Goal: Task Accomplishment & Management: Complete application form

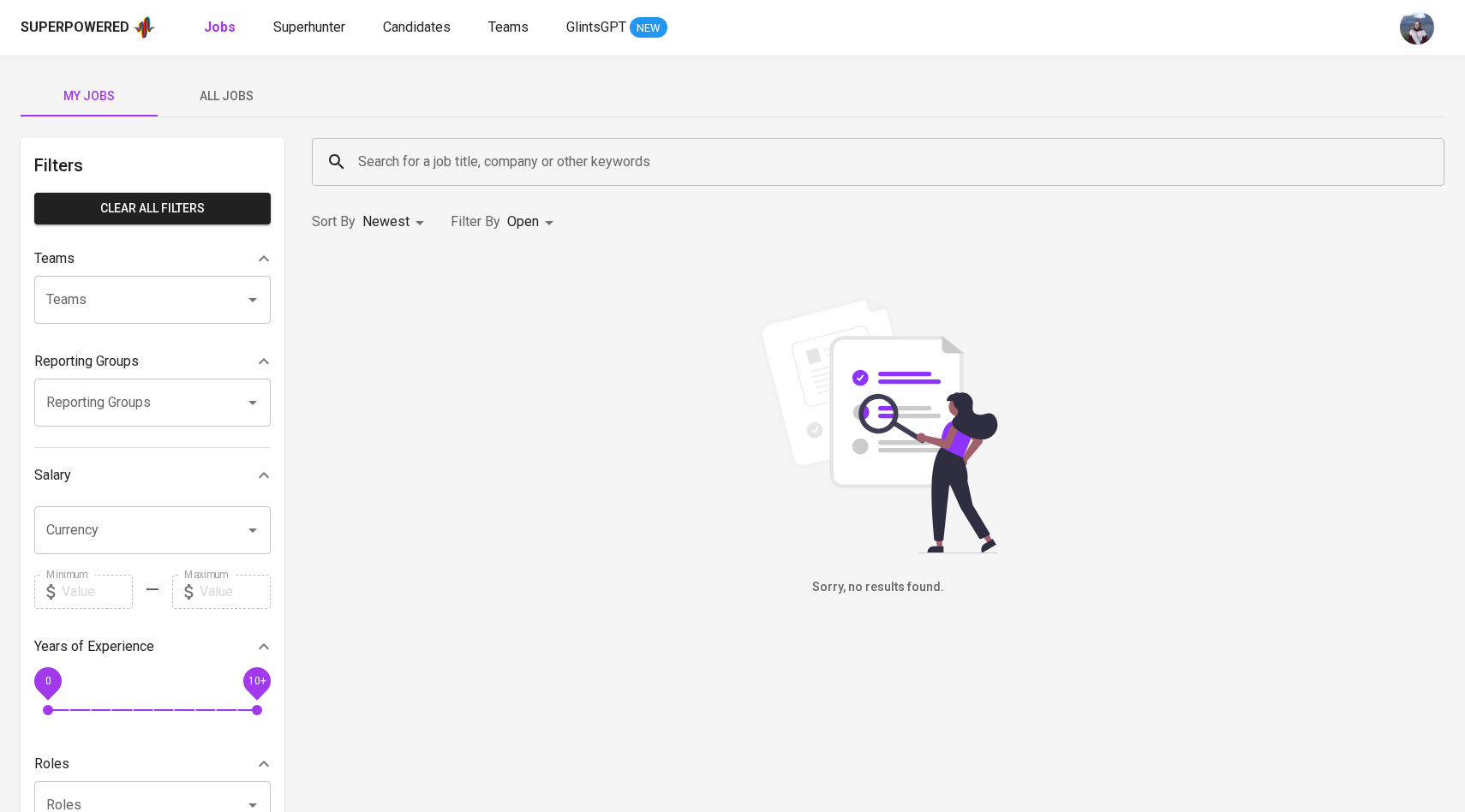
click at [212, 87] on span "All Jobs" at bounding box center [226, 96] width 117 height 21
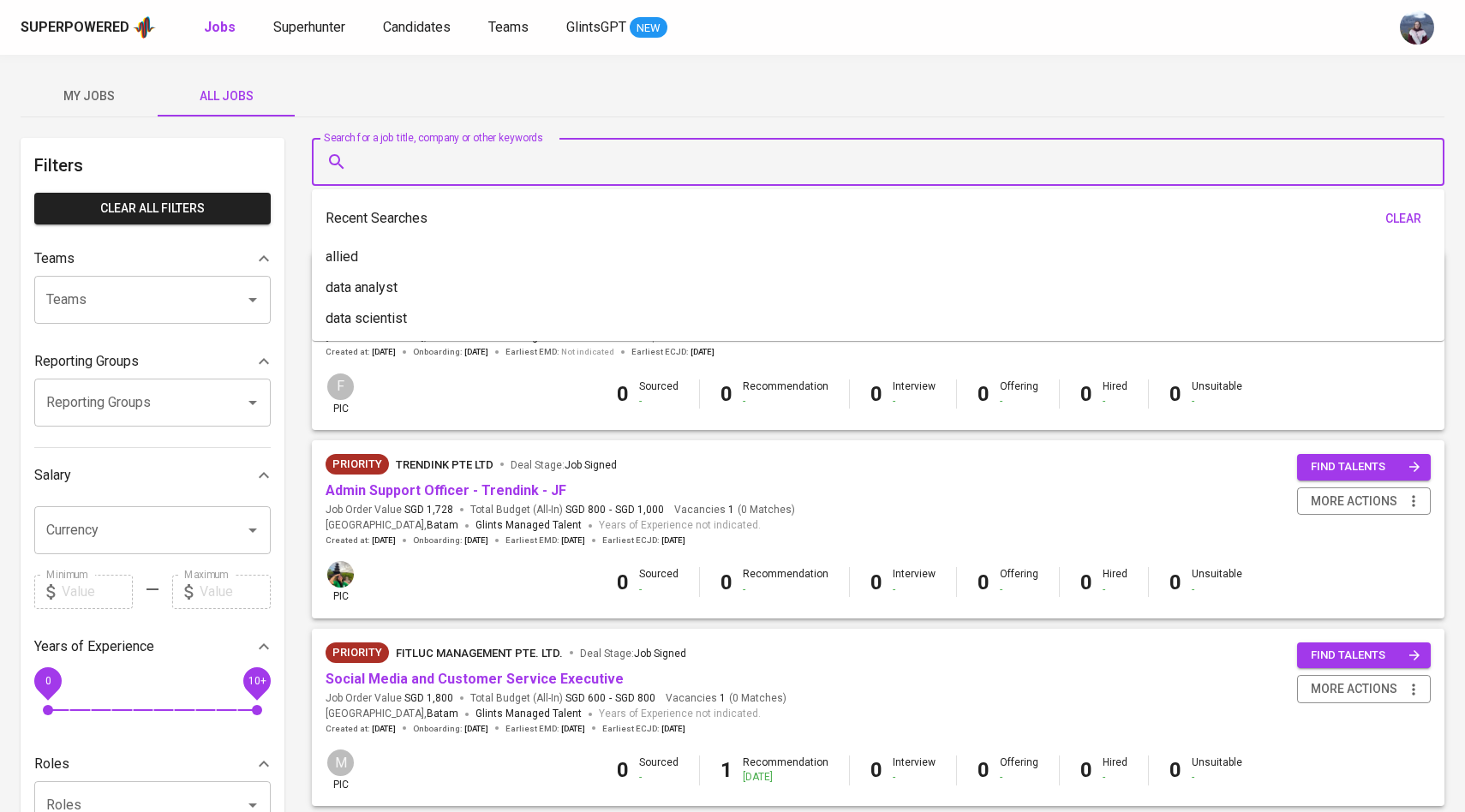
click at [405, 155] on input "Search for a job title, company or other keywords" at bounding box center [882, 162] width 1057 height 33
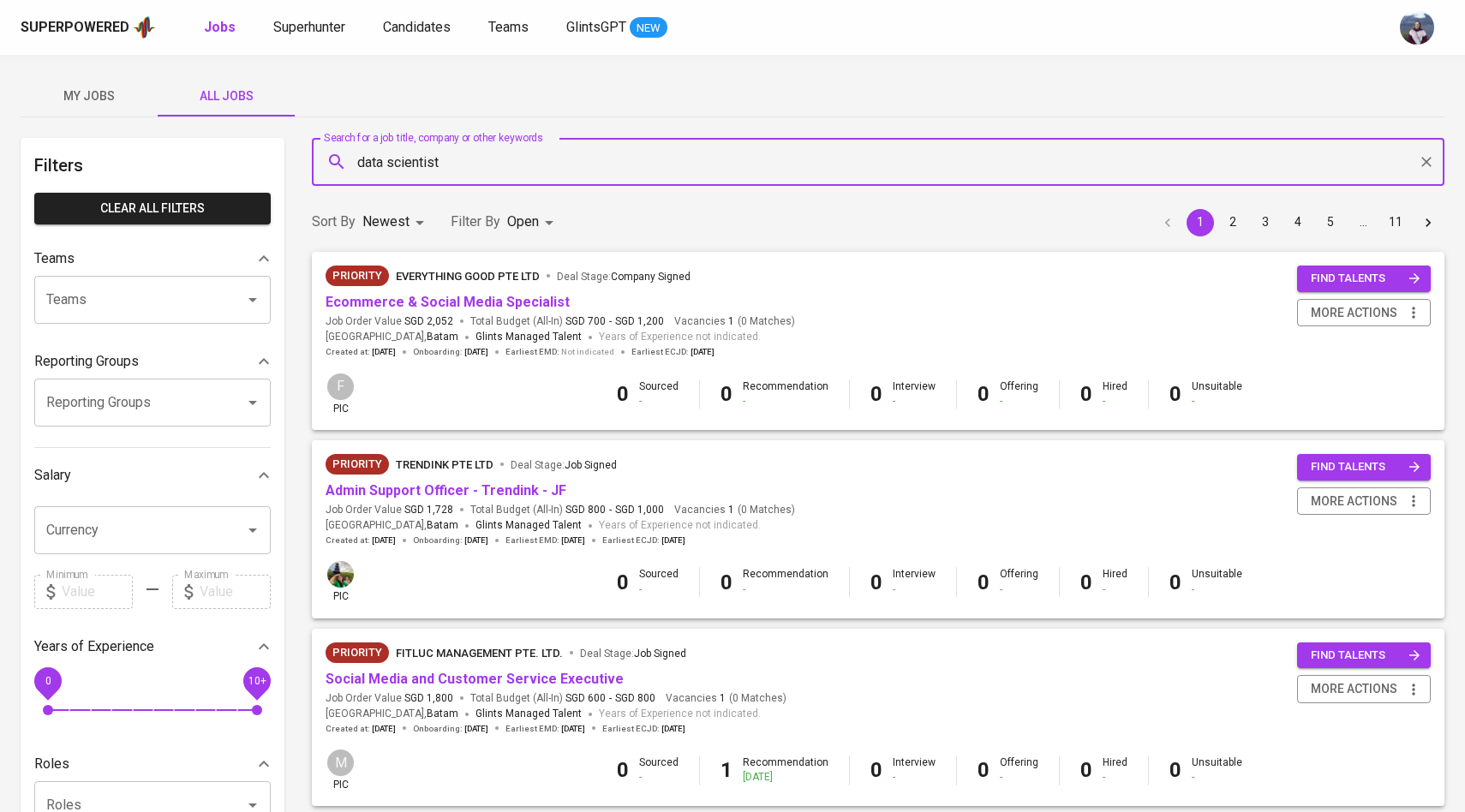
type input "data scientist"
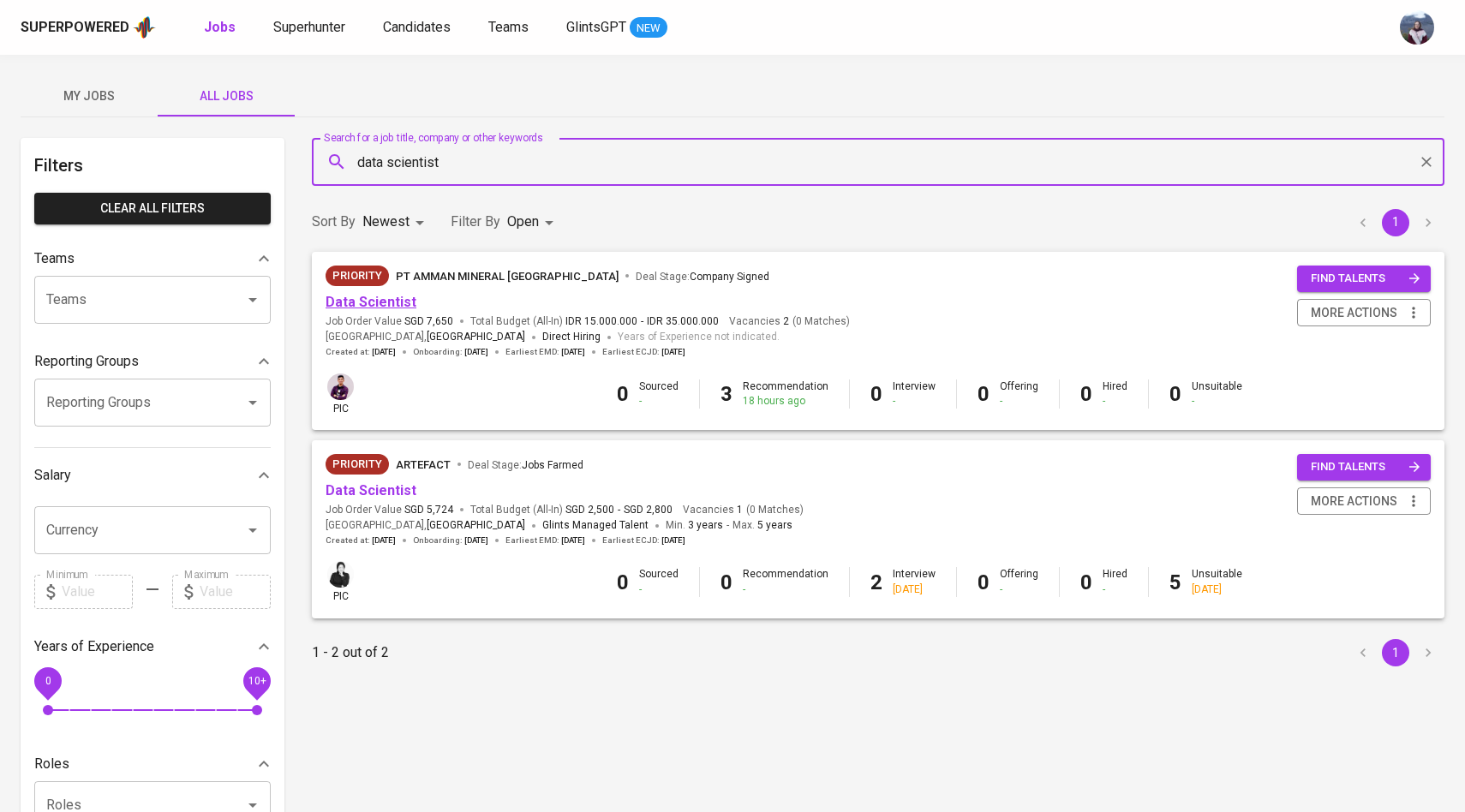
click at [363, 300] on link "Data Scientist" at bounding box center [370, 301] width 90 height 17
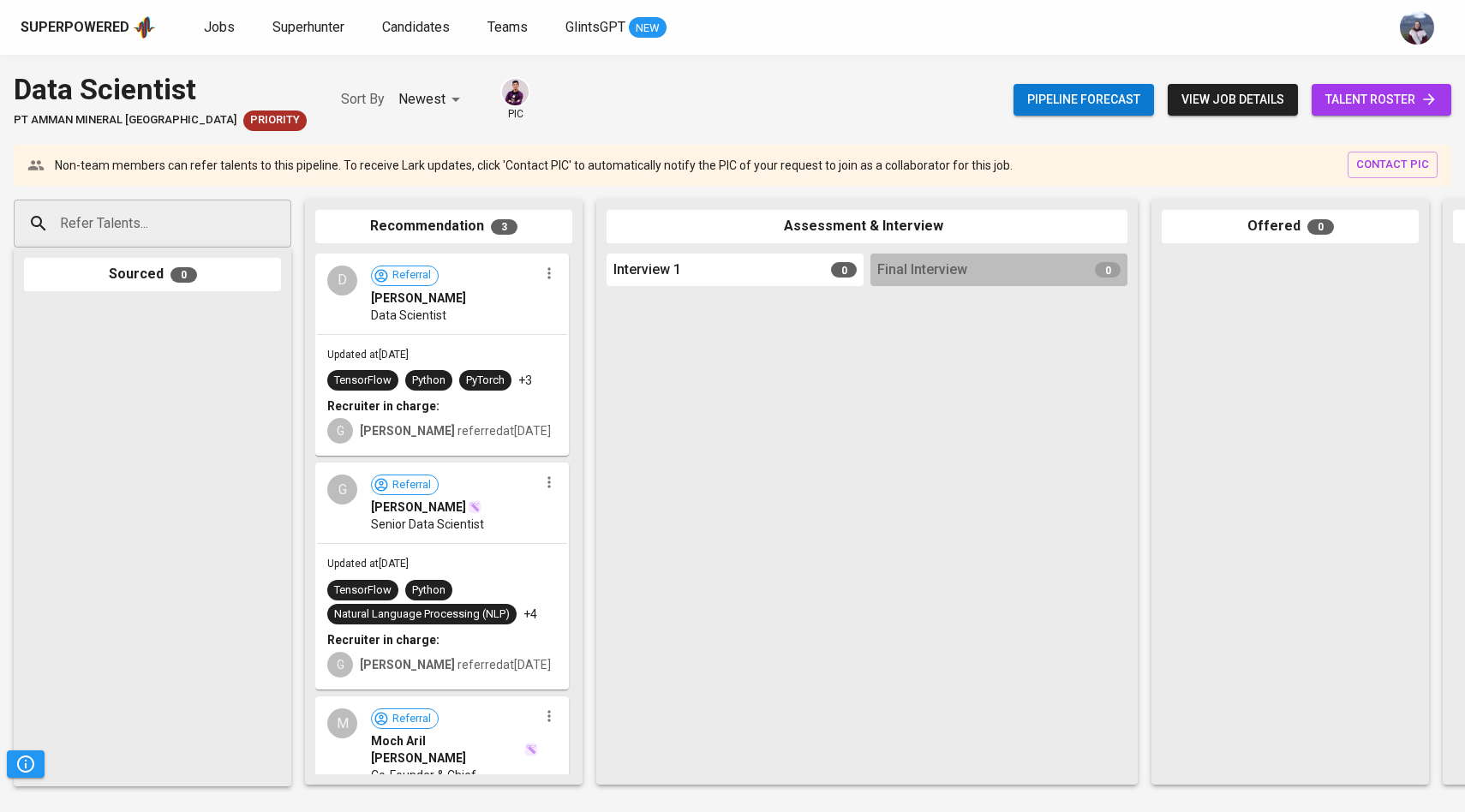
click at [1319, 103] on link "talent roster" at bounding box center [1381, 99] width 140 height 32
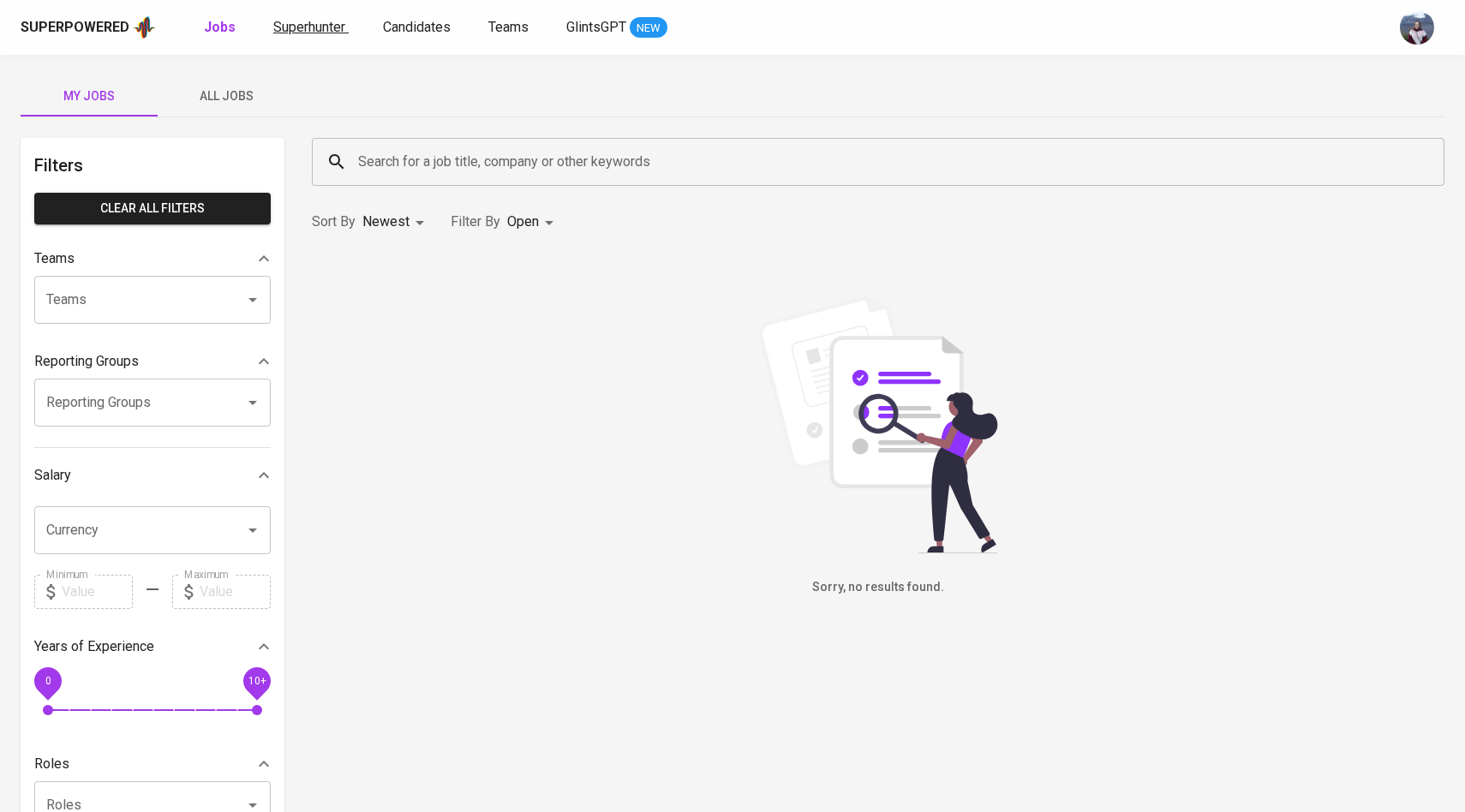
click at [303, 34] on span "Superhunter" at bounding box center [309, 26] width 72 height 17
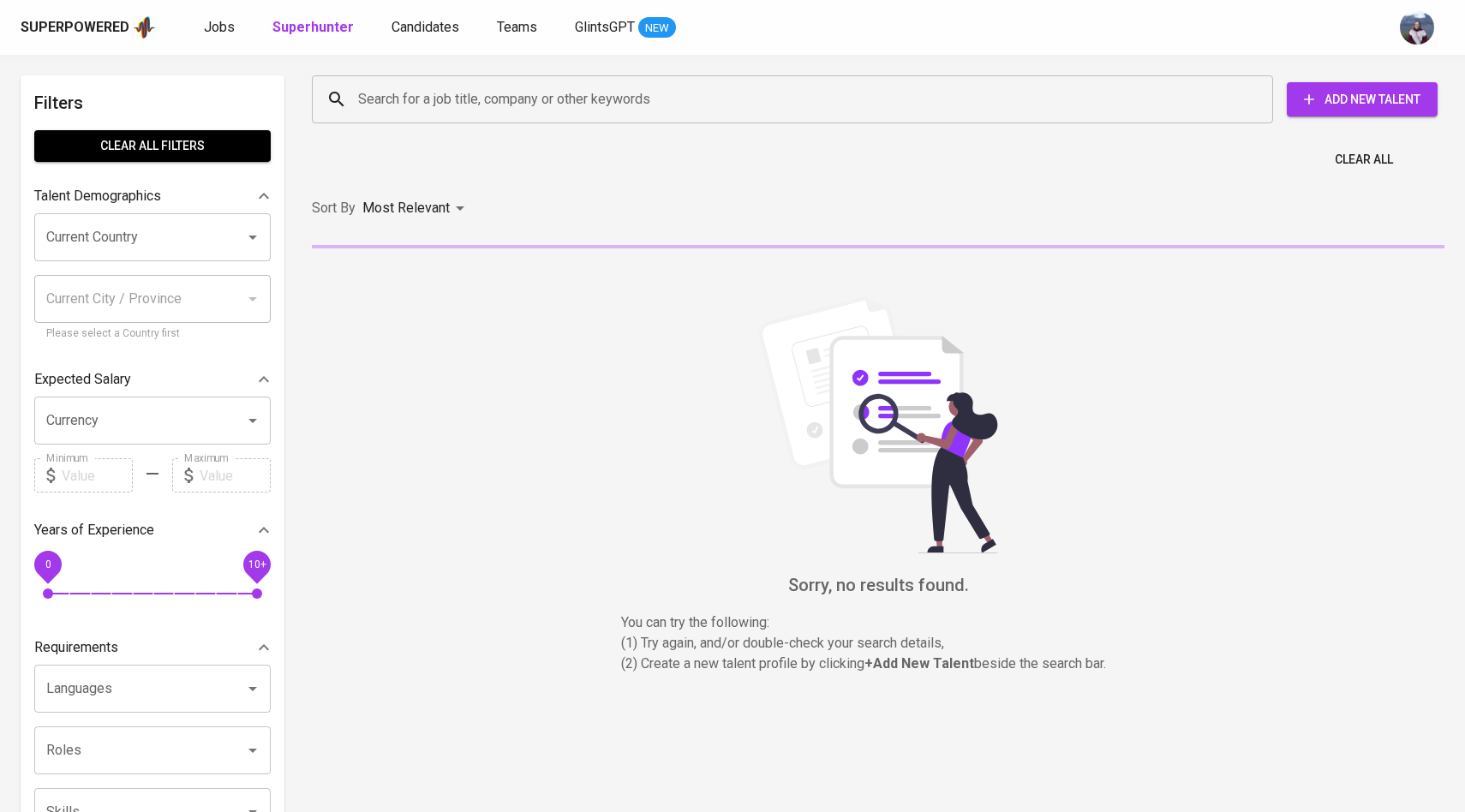
click at [381, 107] on input "Search for a job title, company or other keywords" at bounding box center [797, 100] width 886 height 33
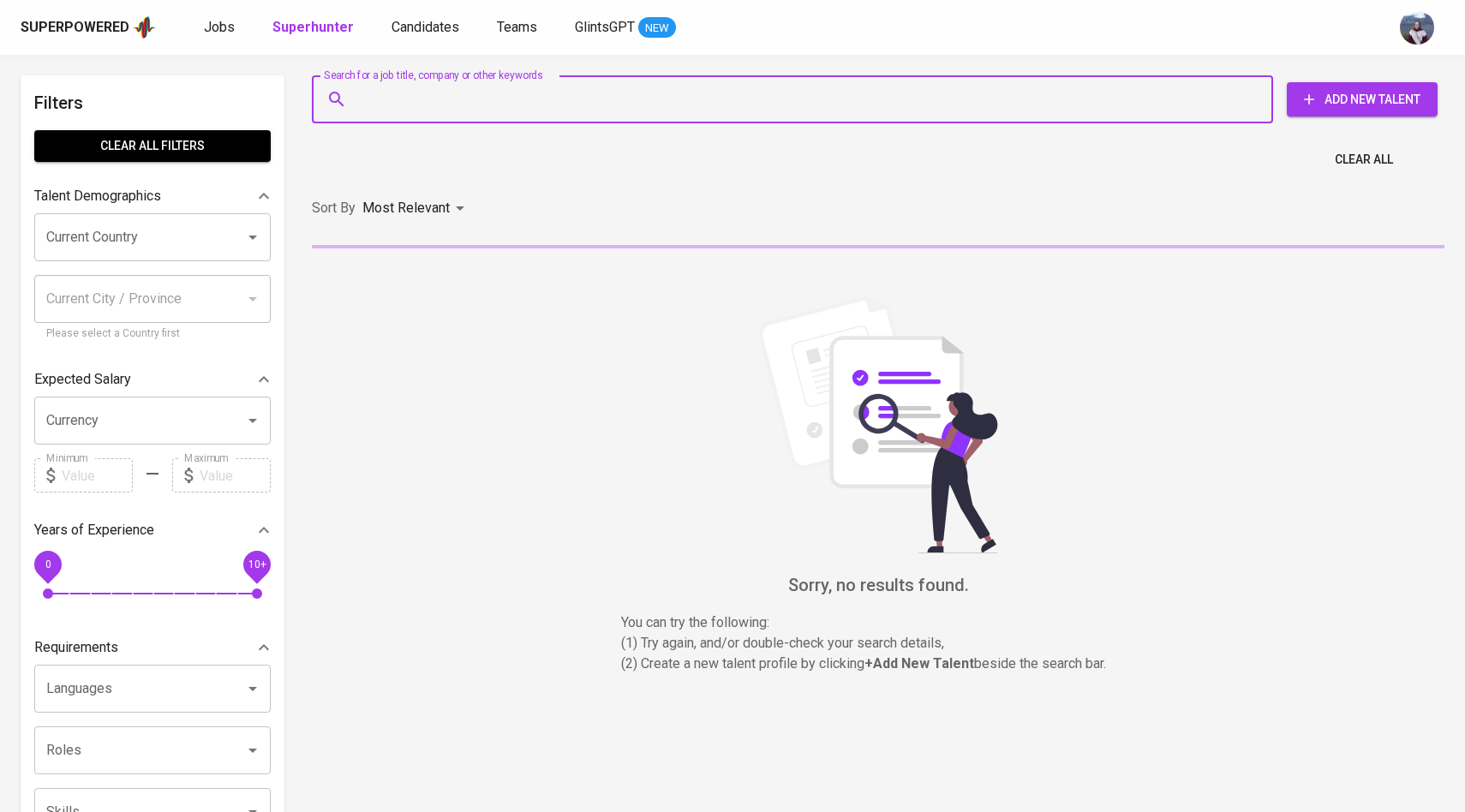
paste input "spinfusor.gt@gmail.com •"
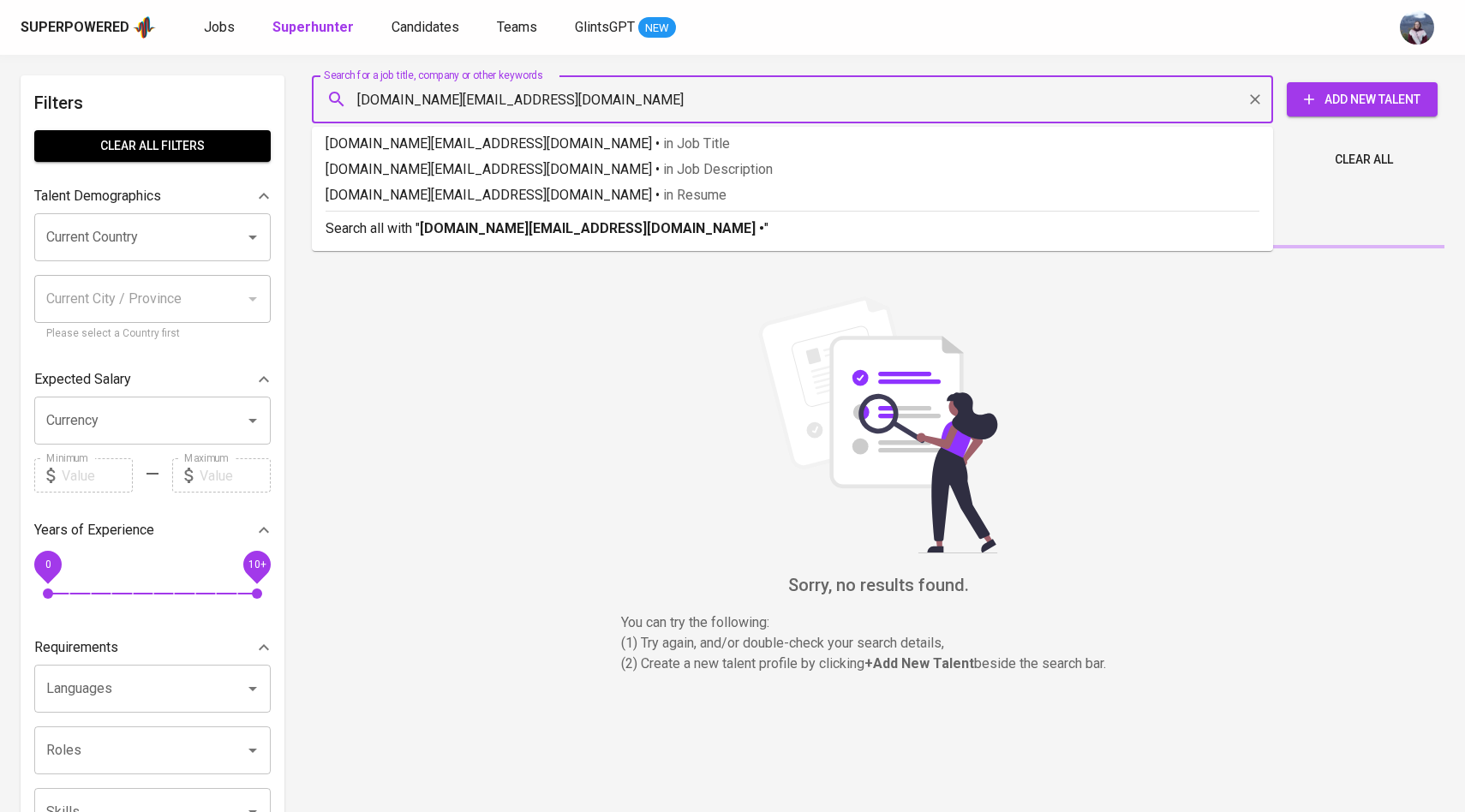
type input "spinfusor.gt@gmail.com"
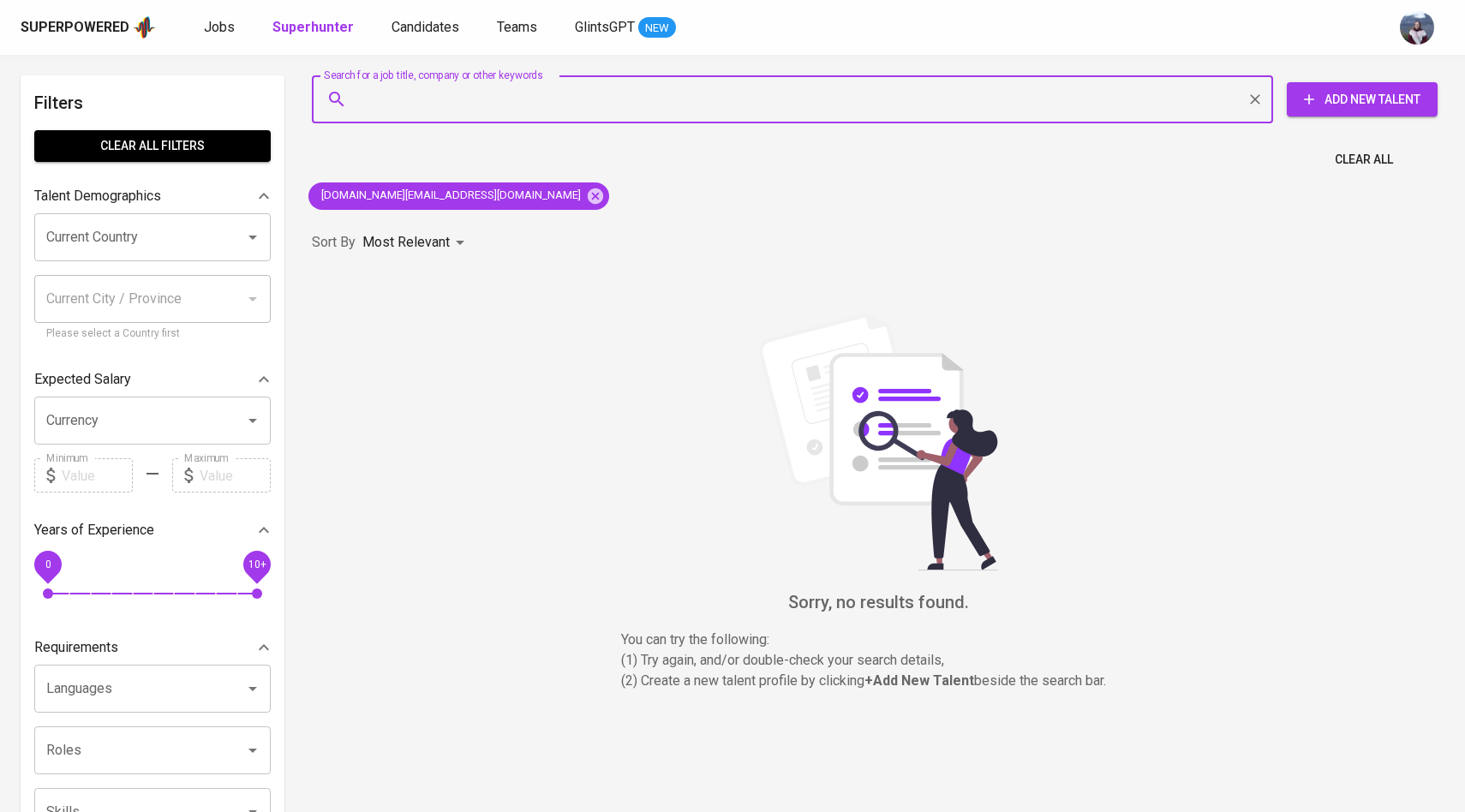
click at [1327, 108] on span "Add New Talent" at bounding box center [1362, 100] width 123 height 21
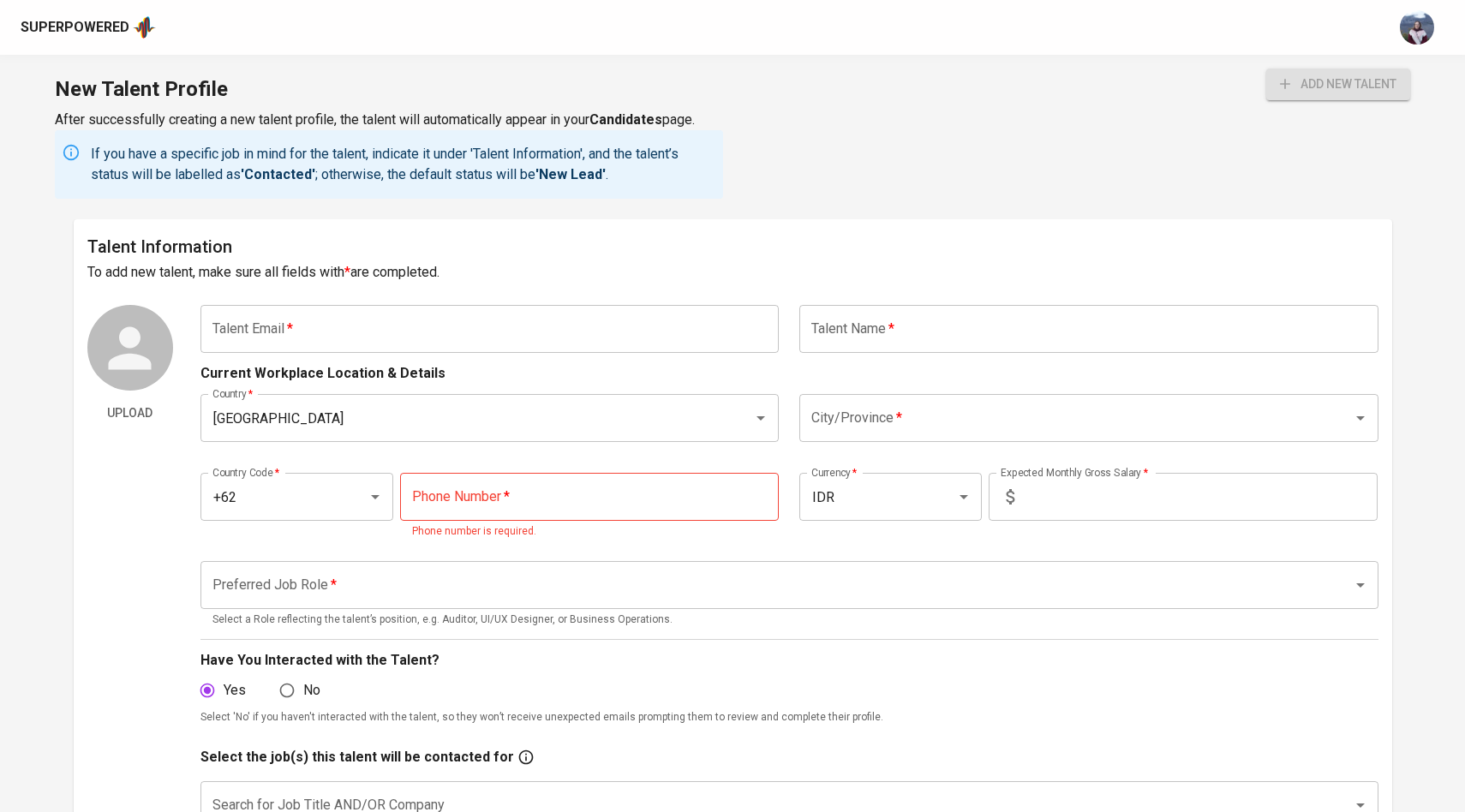
click at [706, 352] on input "text" at bounding box center [490, 328] width 579 height 48
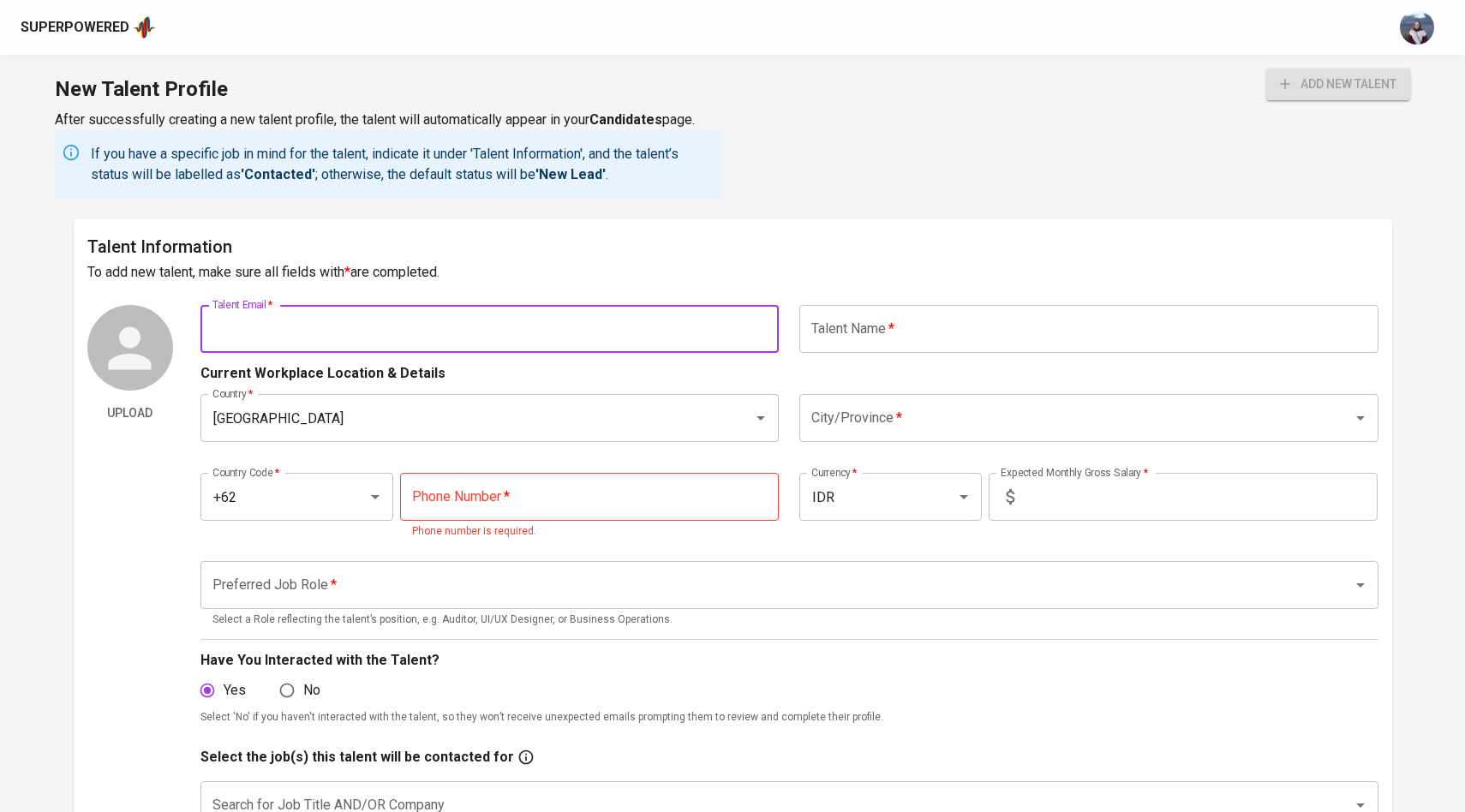
paste input "spinfusor.gt@gmail.com •"
type input "spinfusor.gt@gmail.com"
click at [1021, 337] on input "text" at bounding box center [1089, 328] width 579 height 48
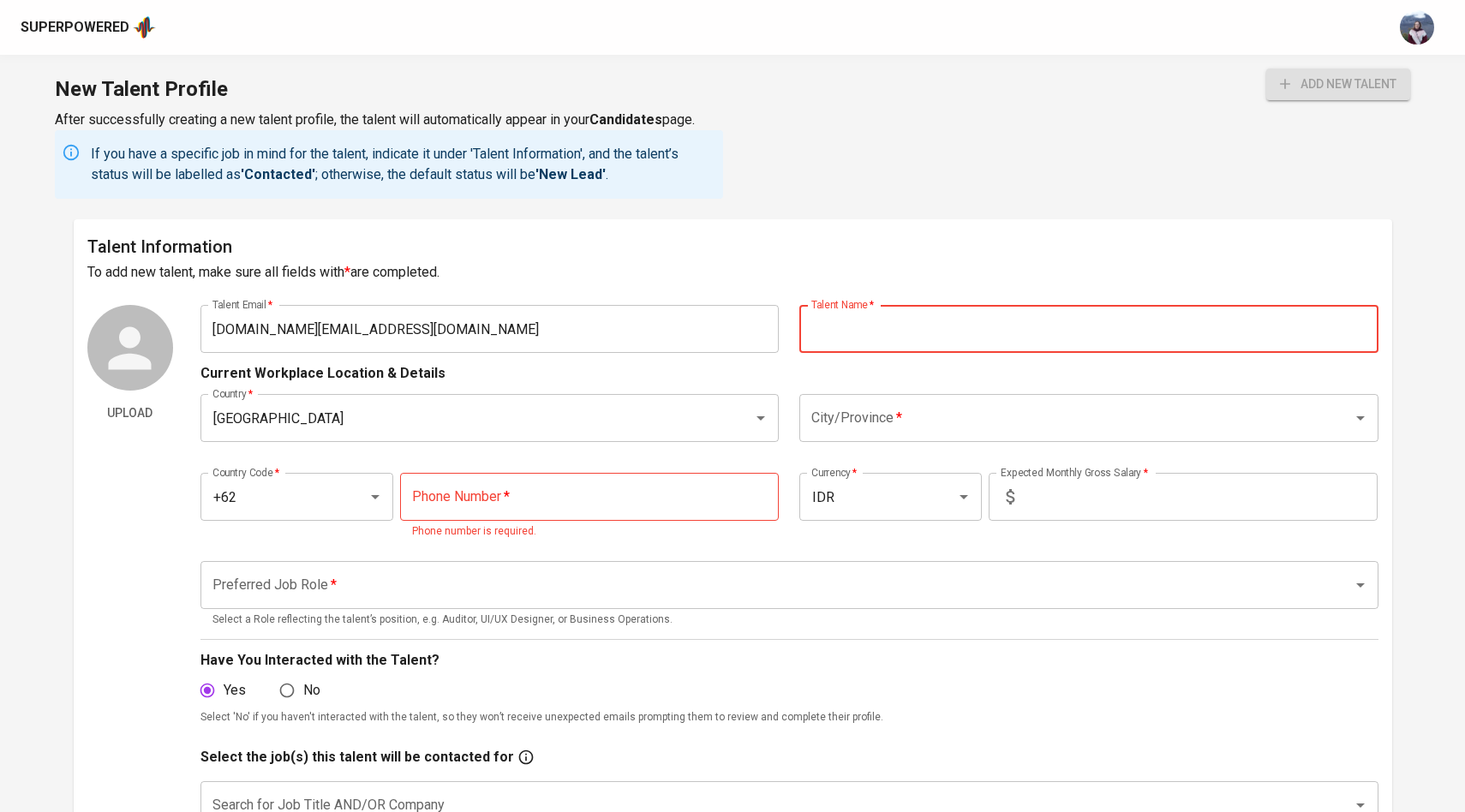
paste input "Harun Al Rosyid"
type input "Harun Al Rosyid"
click at [789, 367] on div "Current Workplace Location & Details" at bounding box center [789, 368] width 1177 height 31
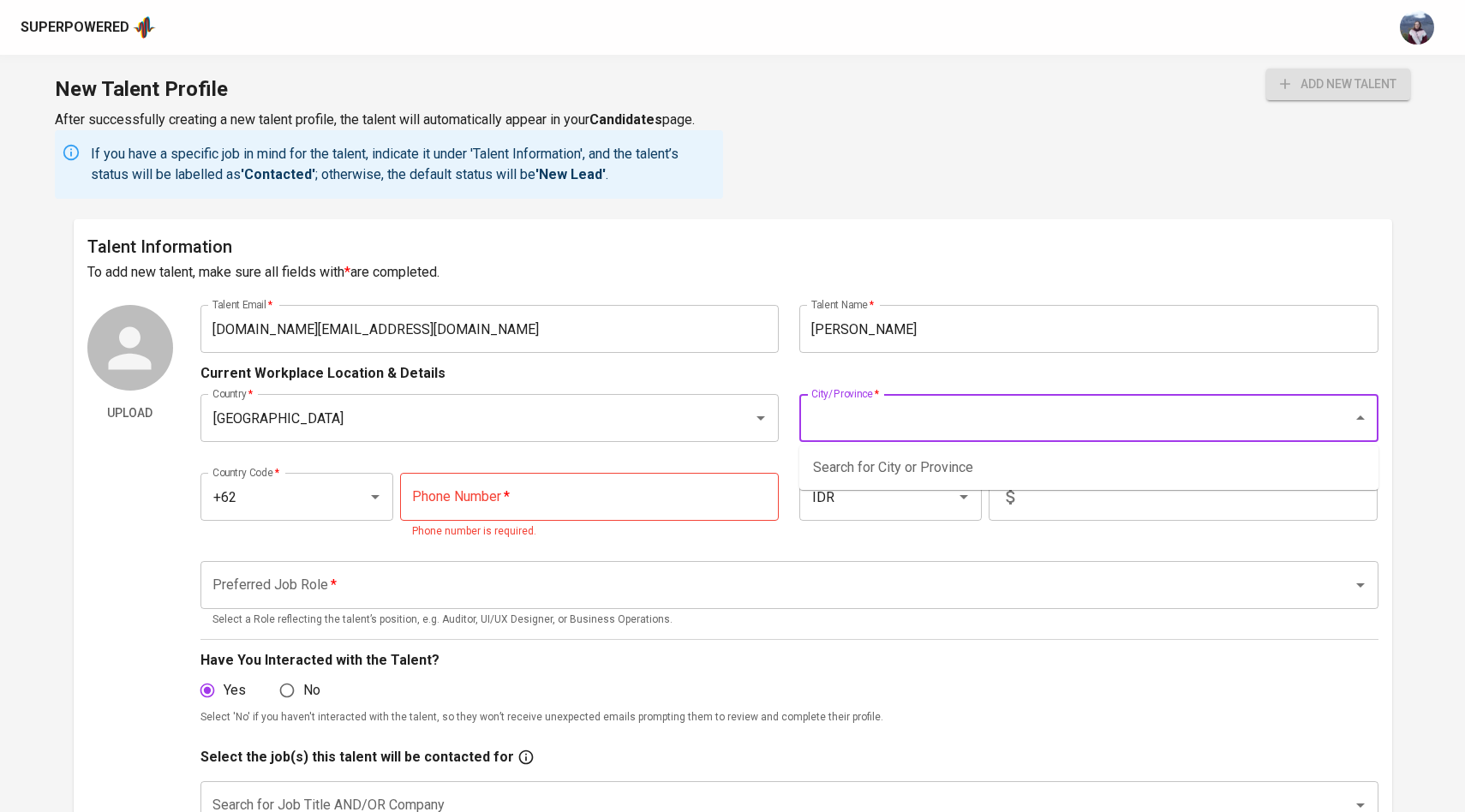
click at [836, 422] on input "City/Province   *" at bounding box center [1065, 419] width 516 height 33
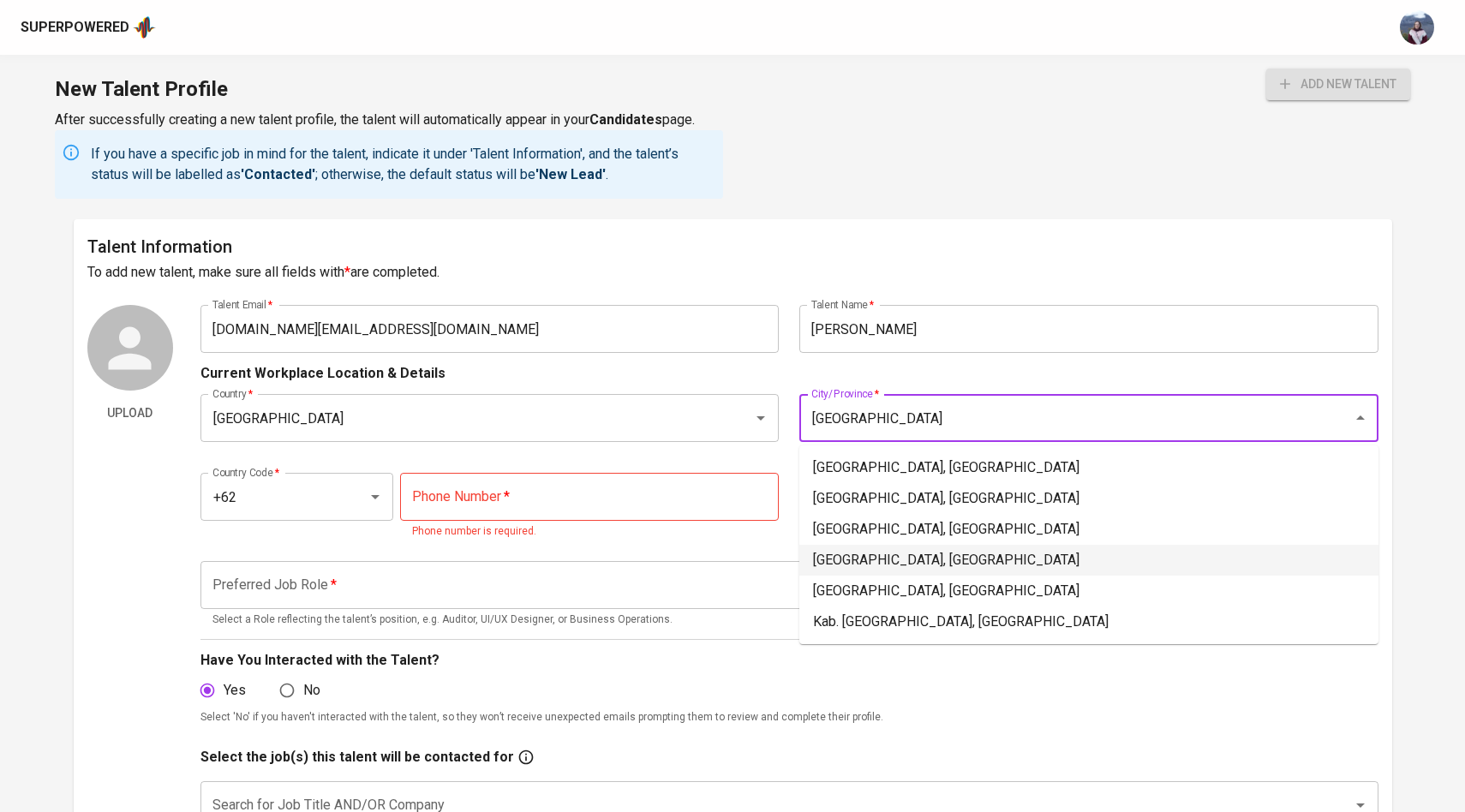
click at [845, 565] on li "Jakarta Pusat, DKI Jakarta" at bounding box center [1089, 560] width 579 height 31
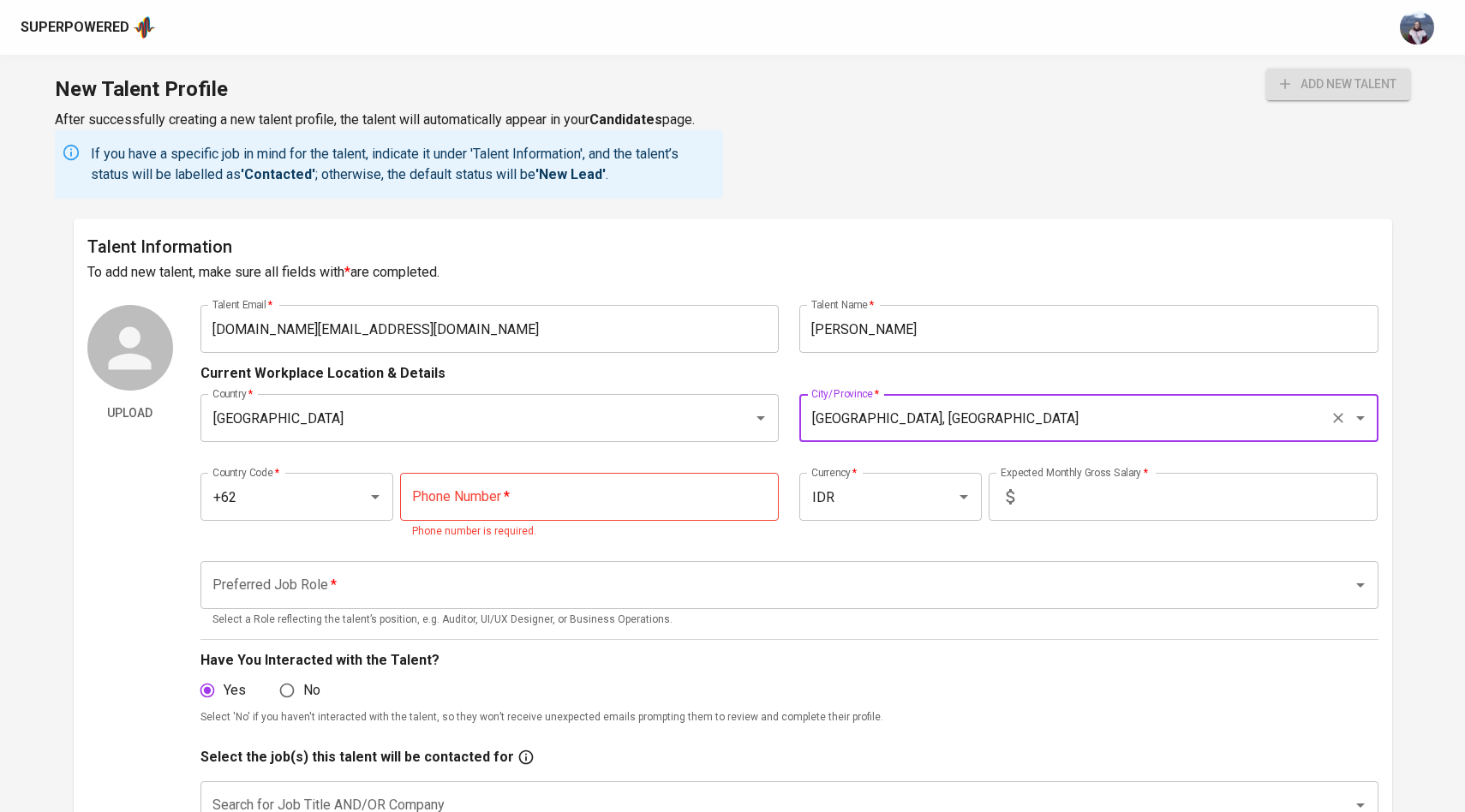
type input "Jakarta Pusat, DKI Jakarta"
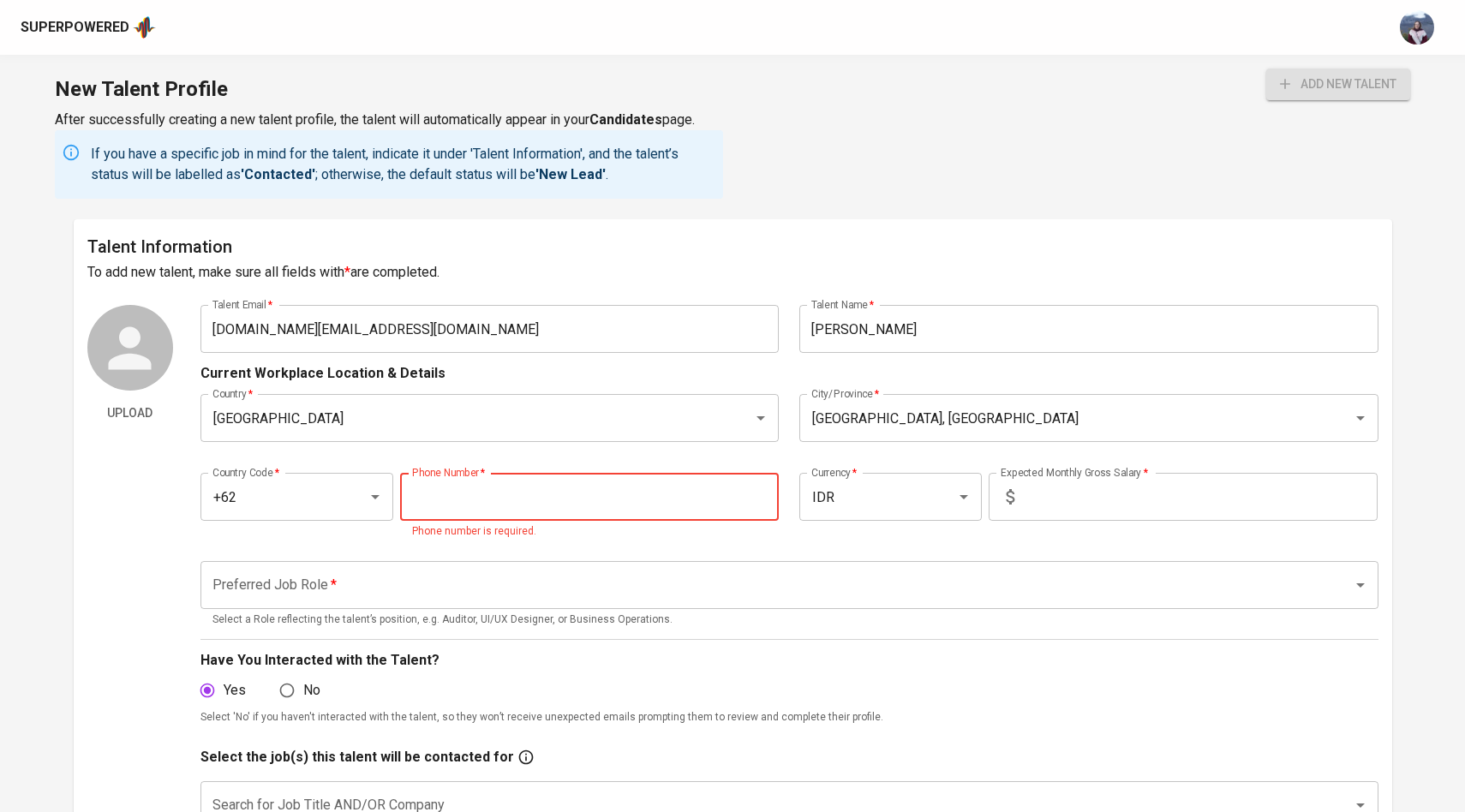
click at [573, 503] on input "tel" at bounding box center [590, 496] width 379 height 48
type input "812-6378-963"
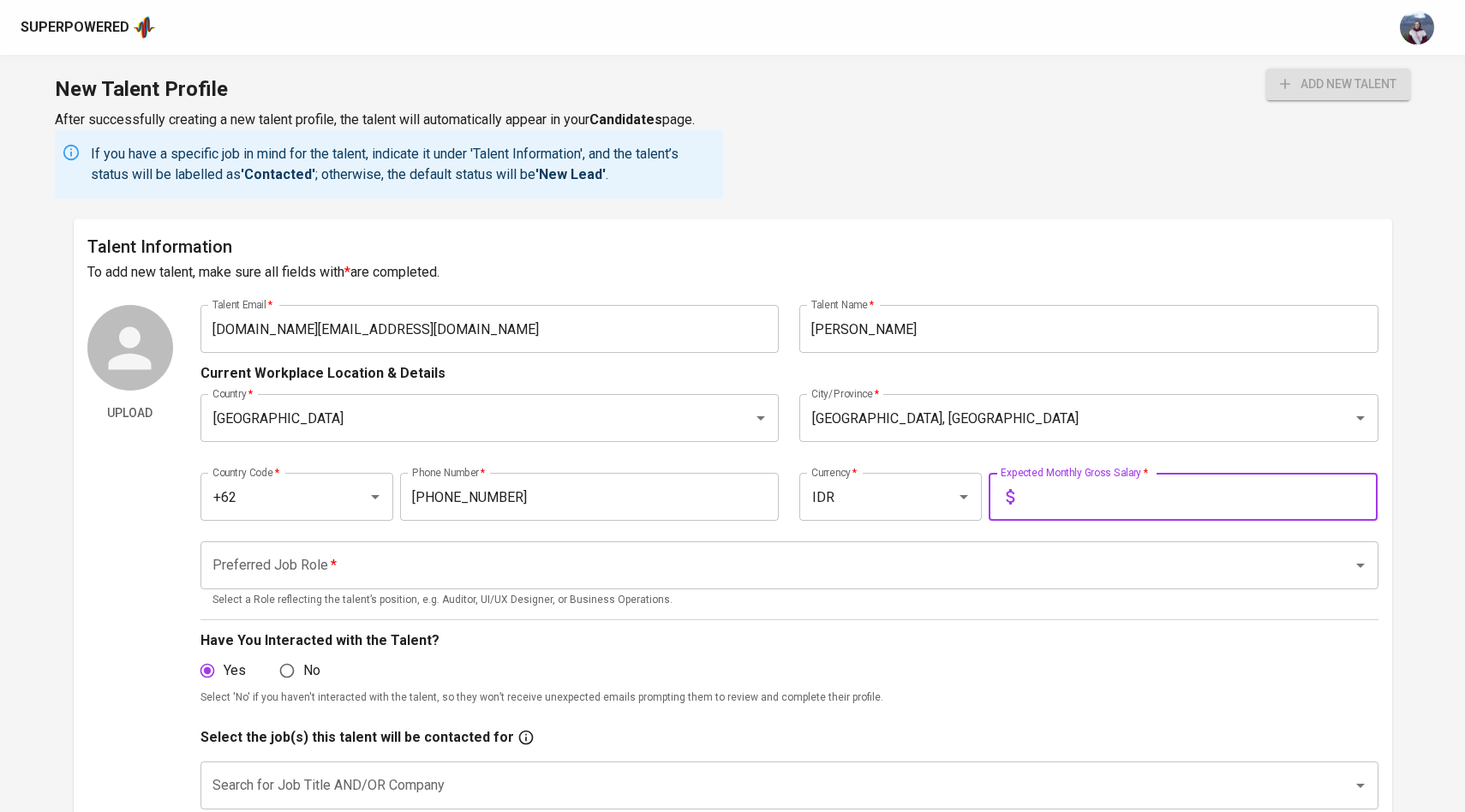
click at [1065, 518] on input "text" at bounding box center [1199, 496] width 357 height 48
type input "30.000.000"
click at [842, 570] on input "Preferred Job Role   *" at bounding box center [765, 565] width 1114 height 33
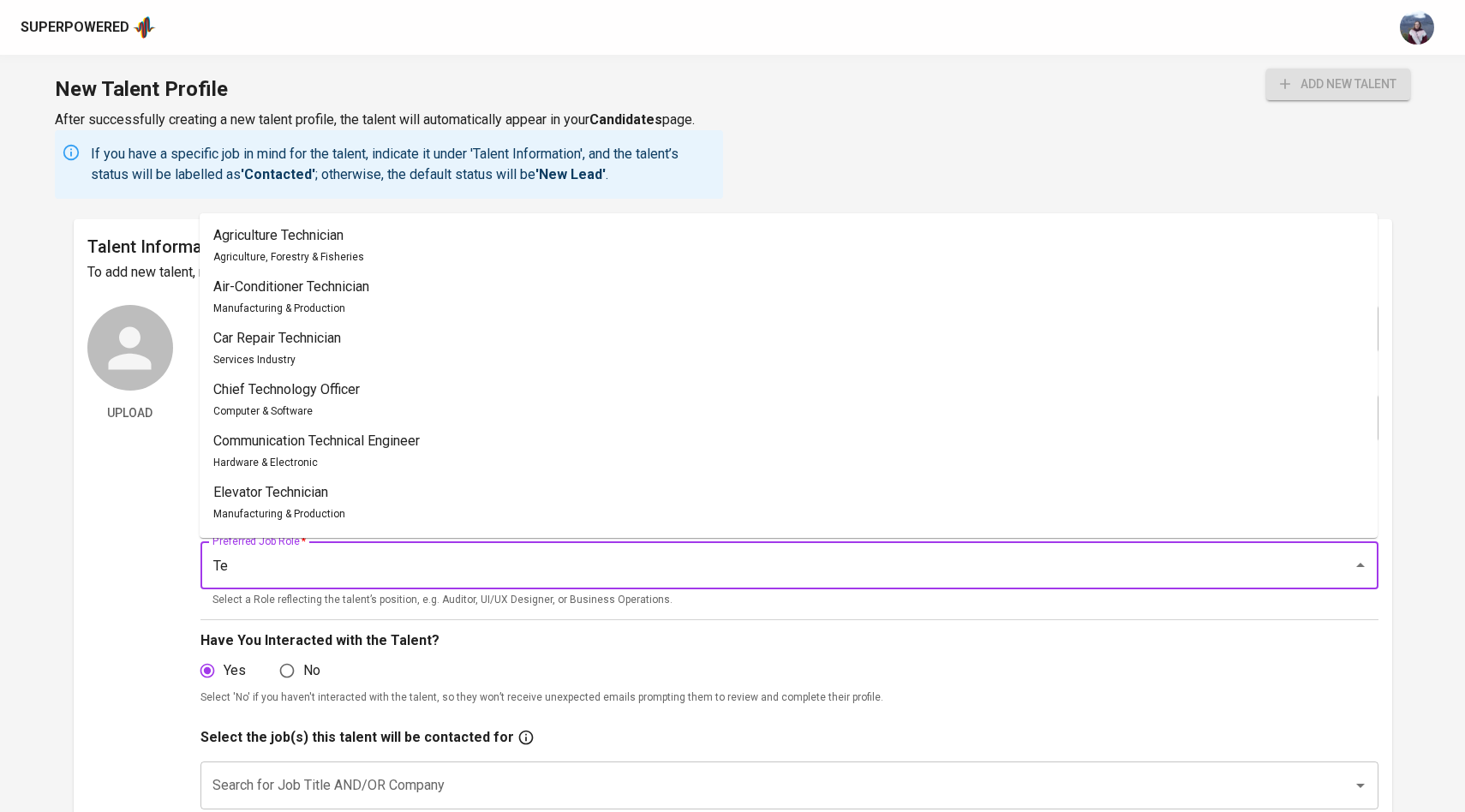
type input "T"
type input "l"
type input "L"
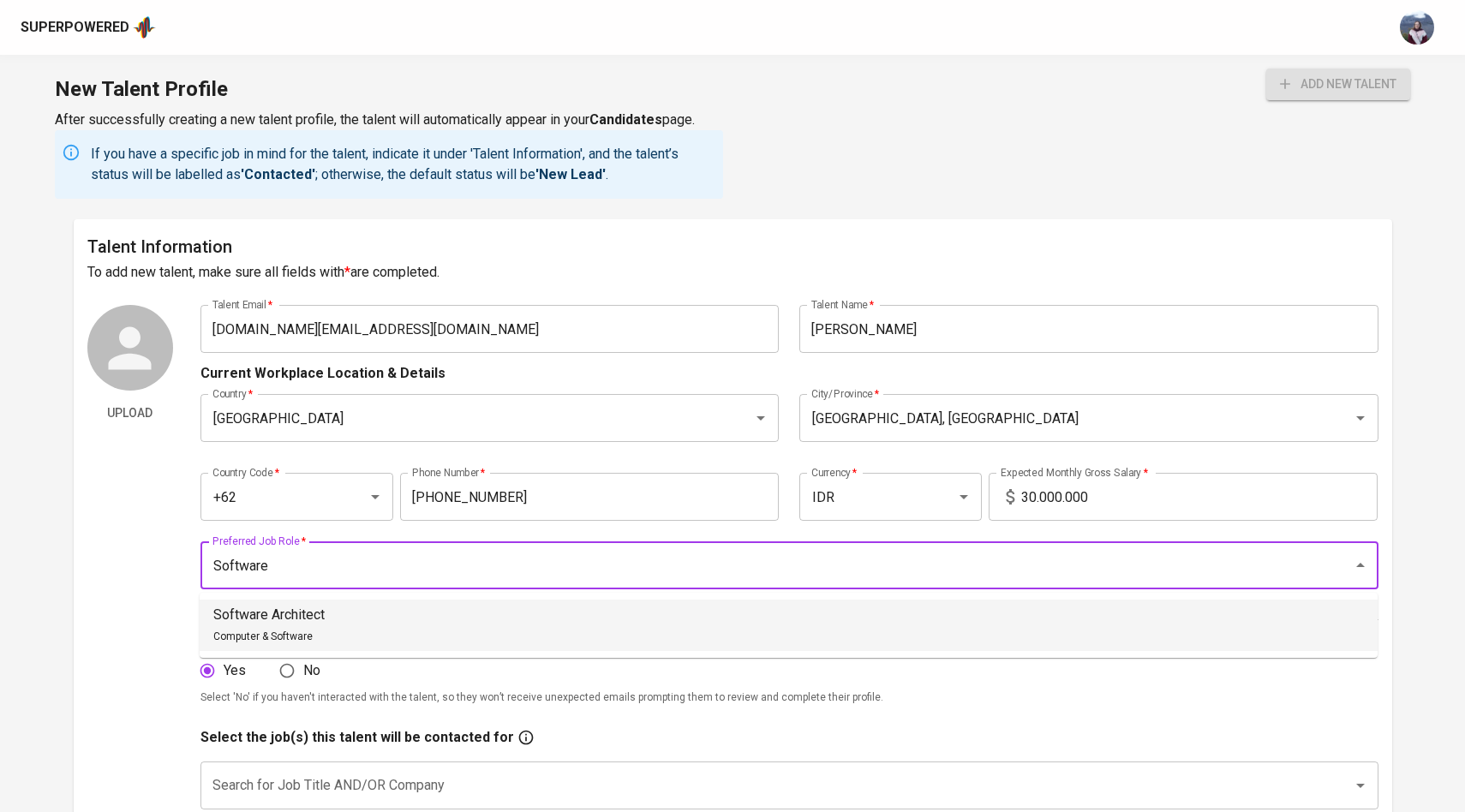
click at [825, 612] on li "Software Architect Computer & Software" at bounding box center [788, 625] width 1177 height 51
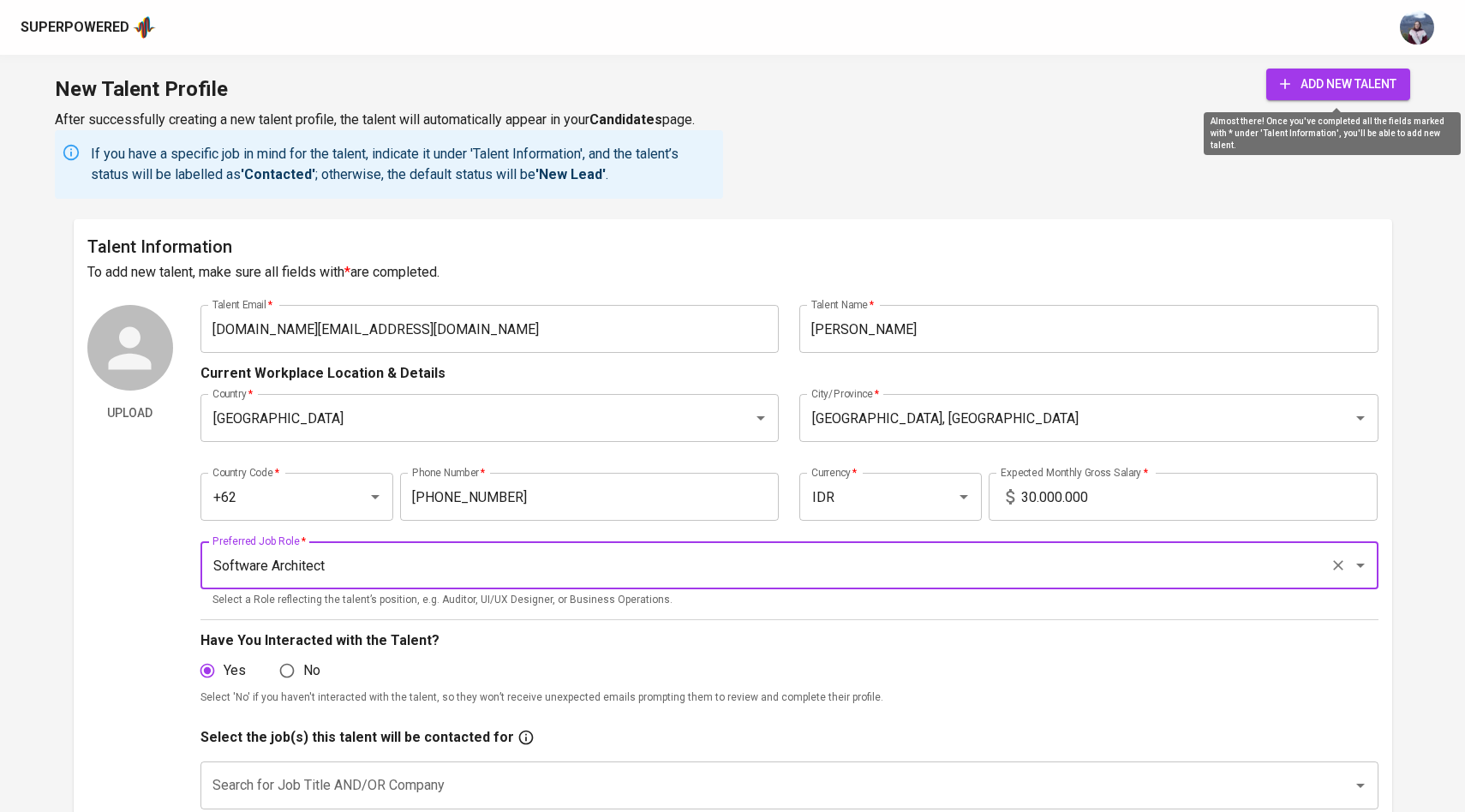
type input "Software Architect"
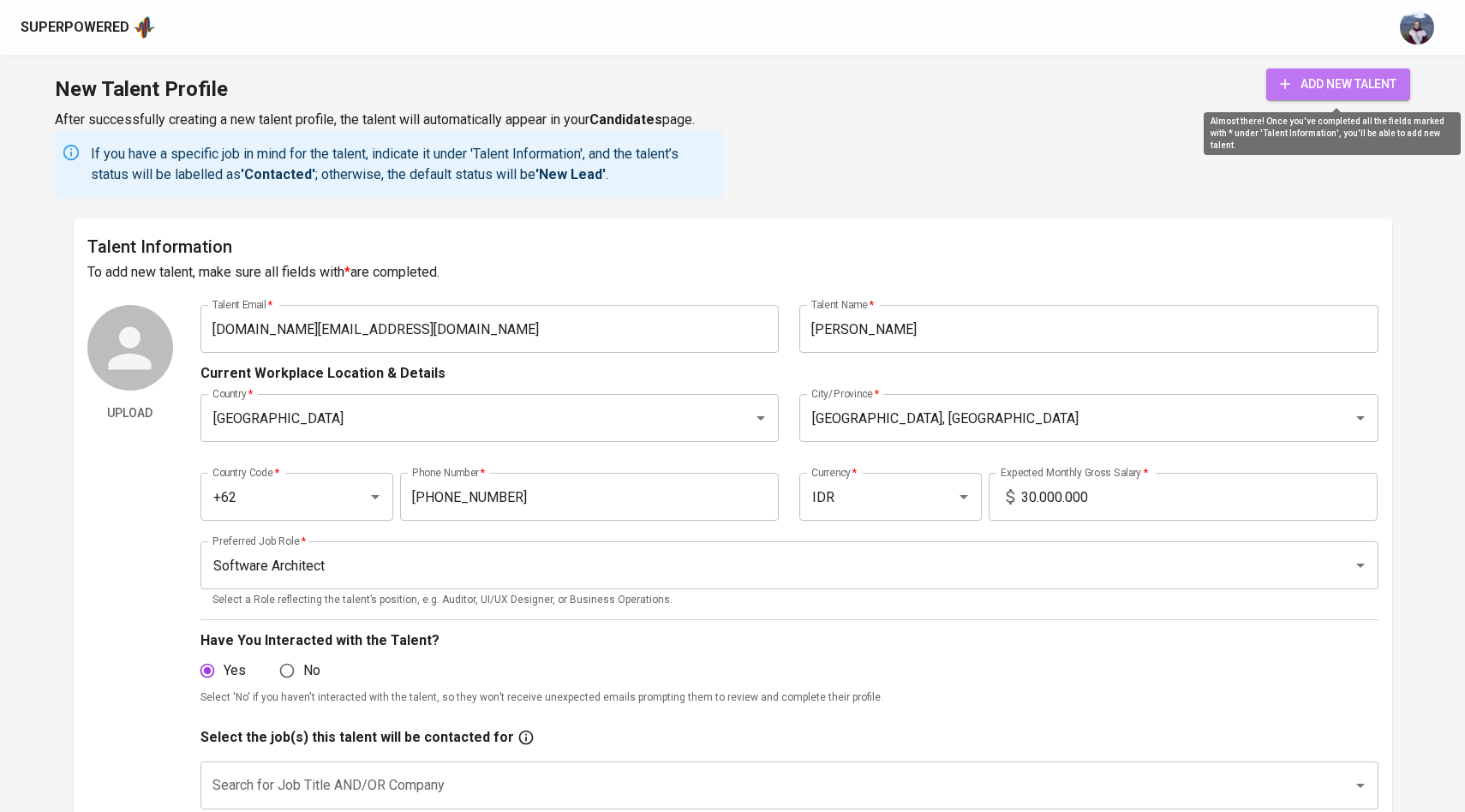
click at [1338, 74] on span "add new talent" at bounding box center [1338, 85] width 117 height 21
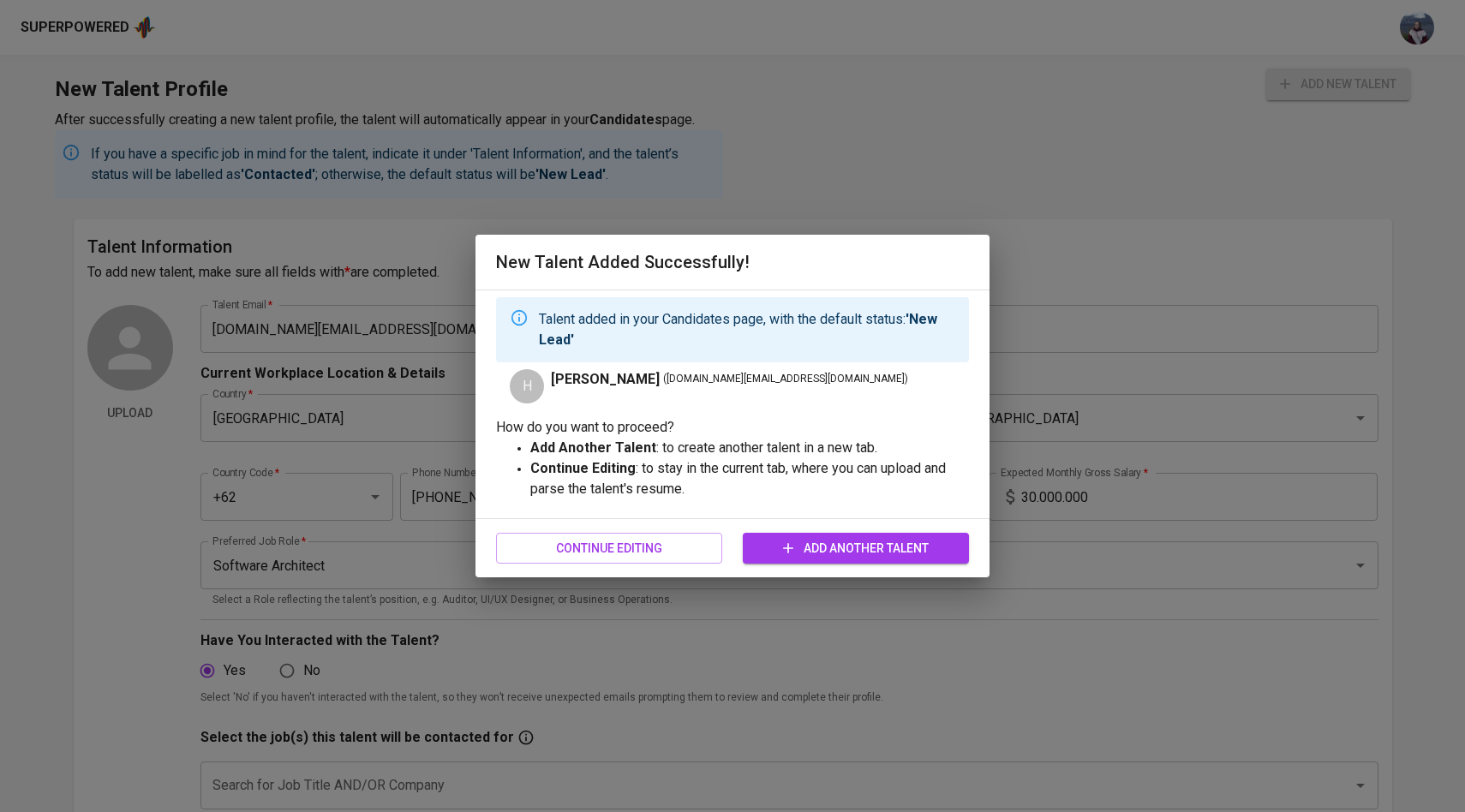
drag, startPoint x: 649, startPoint y: 381, endPoint x: 549, endPoint y: 376, distance: 100.1
click at [549, 376] on div "H Harun Al Rosyid ( spinfusor.gt@gmail.com )" at bounding box center [732, 386] width 473 height 34
copy span "Harun Al Rosyid"
click at [662, 405] on div "Talent added in your Candidates page, with the default status: 'New Lead' H Har…" at bounding box center [732, 404] width 514 height 228
drag, startPoint x: 657, startPoint y: 381, endPoint x: 770, endPoint y: 379, distance: 113.0
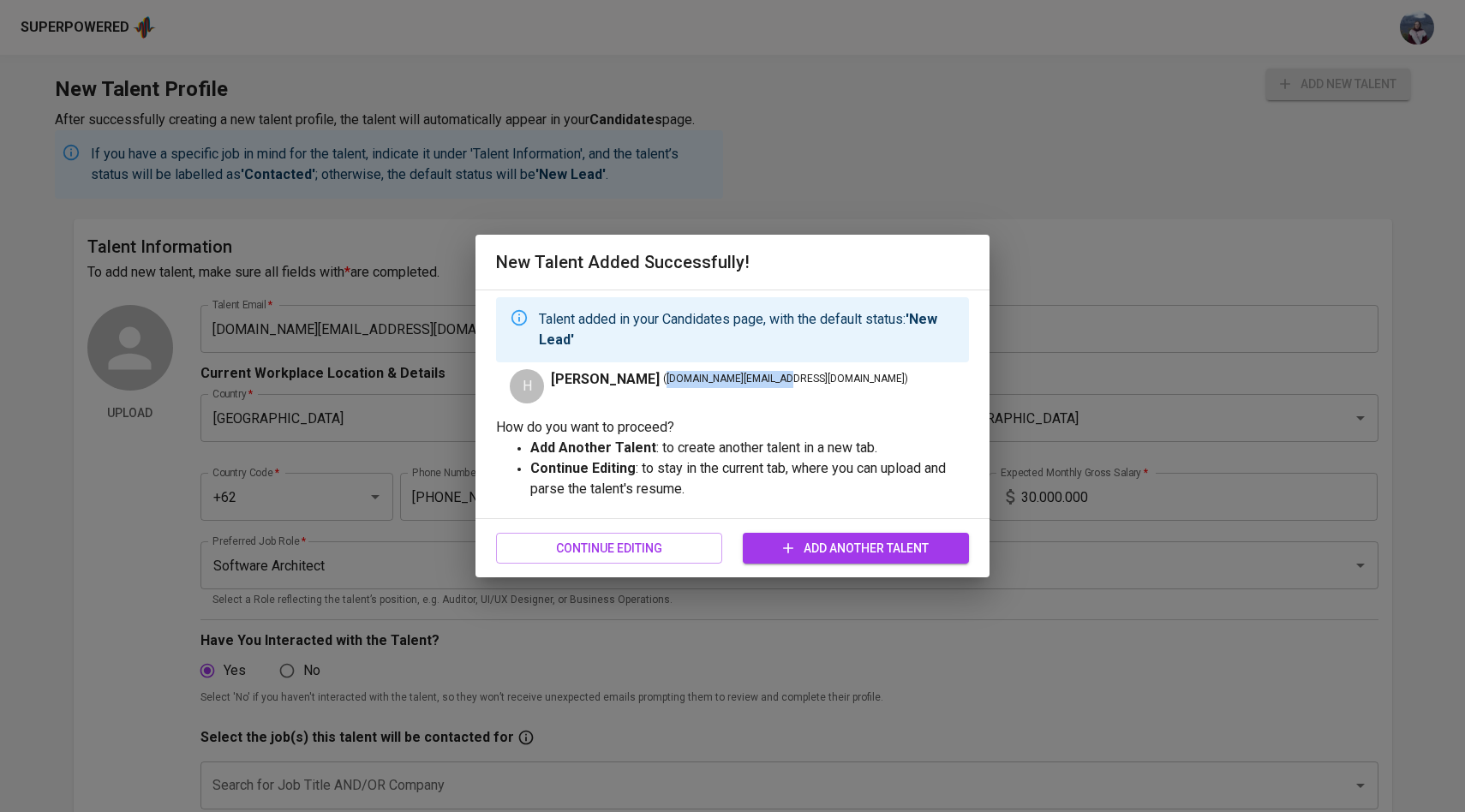
click at [770, 379] on span "( spinfusor.gt@gmail.com )" at bounding box center [785, 380] width 245 height 17
copy span "spinfusor.gt@gmail.com )"
